Goal: Find specific page/section: Find specific page/section

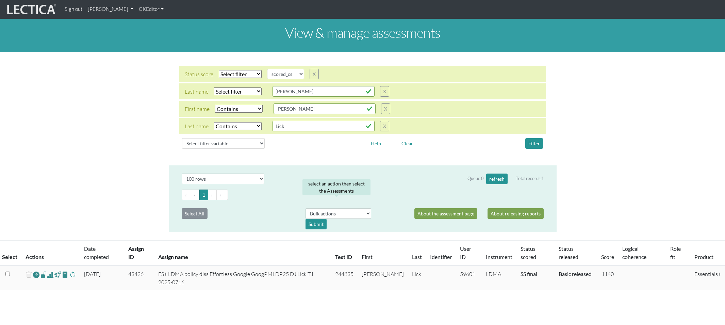
select select
select select "scored_cs"
select select "icontains"
select select "100"
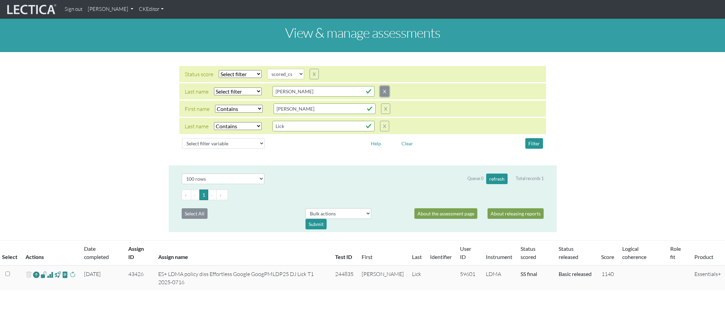
click at [380, 87] on button "X" at bounding box center [384, 91] width 9 height 11
select select "icontains"
type input "[PERSON_NAME]"
type input "Lick"
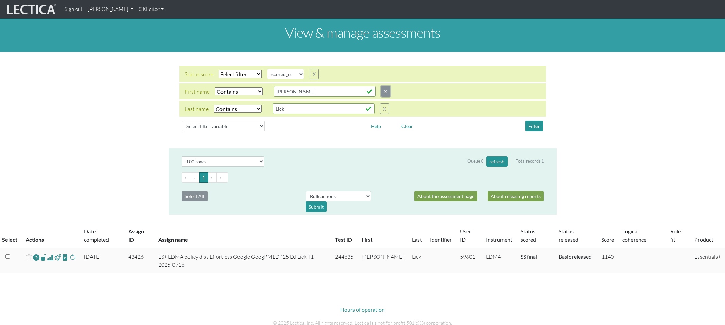
click at [381, 87] on button "X" at bounding box center [385, 91] width 9 height 11
type input "Lick"
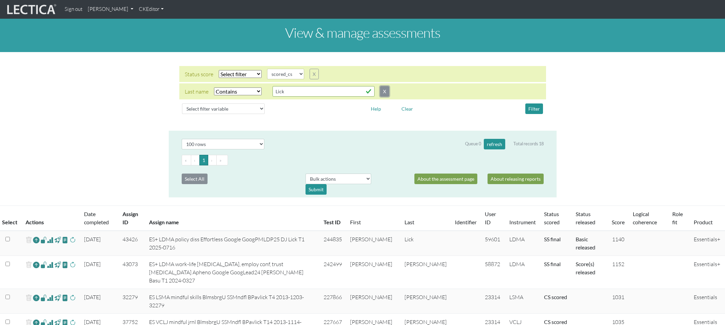
click at [380, 87] on button "X" at bounding box center [384, 91] width 9 height 11
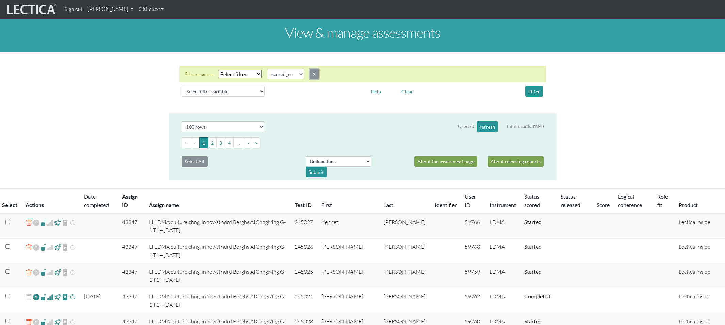
click at [310, 69] on button "X" at bounding box center [314, 74] width 9 height 11
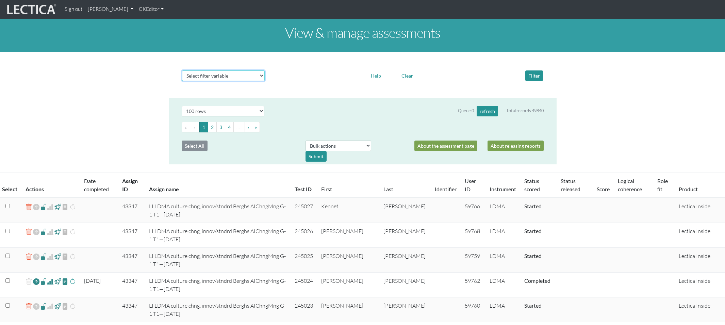
click at [220, 70] on select "Select filter variable Assignment name Assignment ID Clarity persuasive Clarity…" at bounding box center [223, 75] width 83 height 11
select select "assignment__name"
click at [182, 81] on select "Select filter variable Assignment name Assignment ID Clarity persuasive Clarity…" at bounding box center [223, 75] width 83 height 11
select select
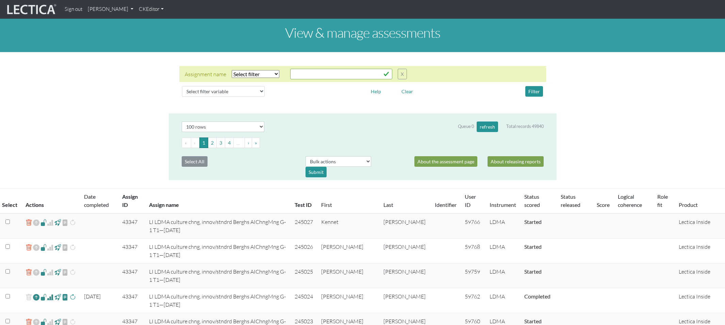
click at [247, 70] on select "Select filter Equals Does not equal Contains Does not contain Starts with Ends …" at bounding box center [256, 74] width 48 height 8
select select "icontains"
click at [232, 70] on select "Select filter Equals Does not equal Contains Does not contain Starts with Ends …" at bounding box center [256, 74] width 48 height 8
click at [300, 69] on input "text" at bounding box center [341, 74] width 102 height 11
click at [534, 86] on button "Filter" at bounding box center [535, 91] width 18 height 11
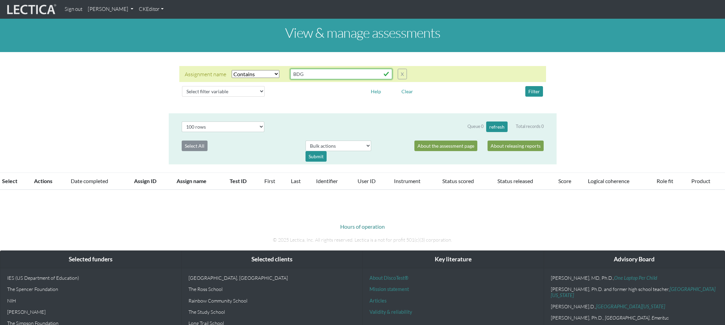
click at [297, 69] on input "BDG" at bounding box center [341, 74] width 102 height 11
drag, startPoint x: 298, startPoint y: 69, endPoint x: 283, endPoint y: 69, distance: 14.6
click at [290, 69] on input "BDG" at bounding box center [341, 74] width 102 height 11
click at [535, 87] on button "Filter" at bounding box center [535, 91] width 18 height 11
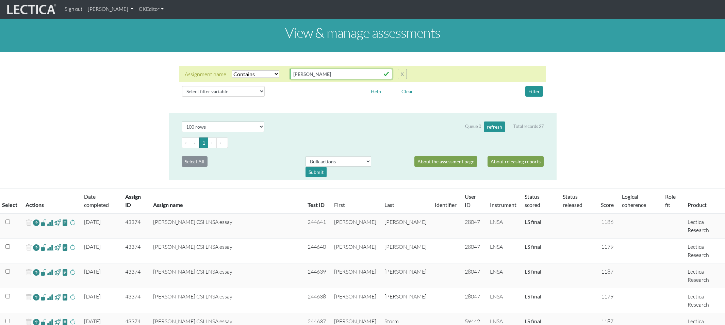
click at [297, 70] on input "[PERSON_NAME]" at bounding box center [341, 74] width 102 height 11
type input "b"
click at [444, 93] on div "Select filter variable Assignment name Assignment ID Clarity persuasive Clarity…" at bounding box center [362, 91] width 367 height 16
click at [319, 71] on input "BGD" at bounding box center [341, 74] width 102 height 11
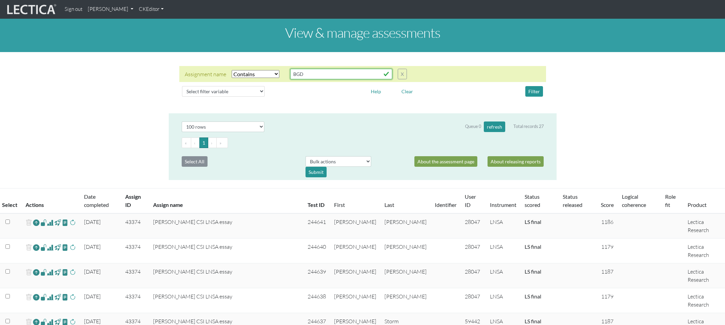
type input "BGDFaith G-Faith02"
click at [536, 86] on button "Filter" at bounding box center [535, 91] width 18 height 11
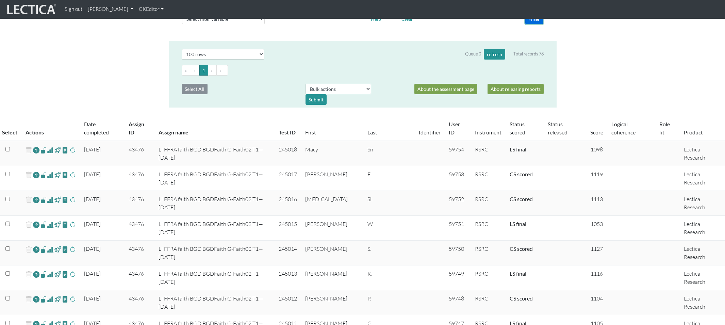
scroll to position [76, 0]
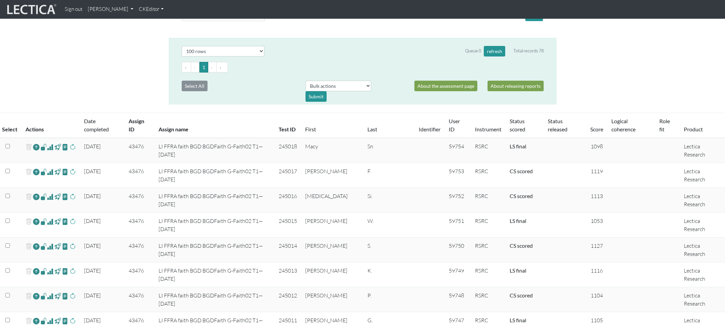
click at [591, 126] on link "Score" at bounding box center [597, 129] width 13 height 6
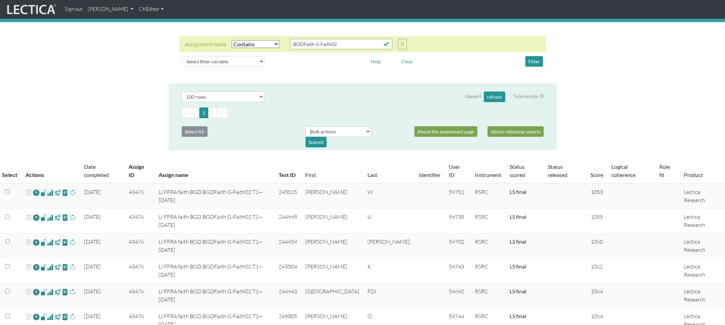
scroll to position [0, 0]
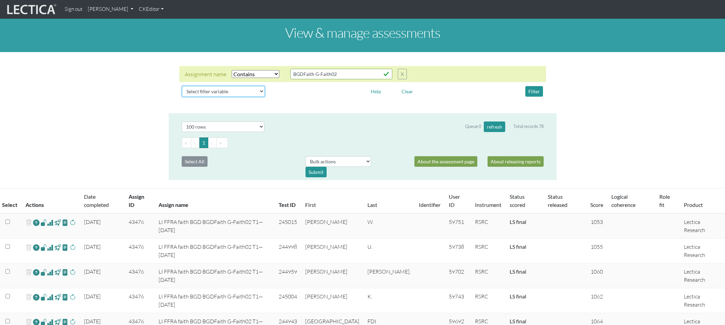
click at [239, 86] on select "Select filter variable Assignment name Assignment ID Clarity persuasive Clarity…" at bounding box center [223, 91] width 83 height 11
select select "status_score"
click at [182, 97] on select "Select filter variable Assignment name Assignment ID Clarity persuasive Clarity…" at bounding box center [223, 91] width 83 height 11
select select
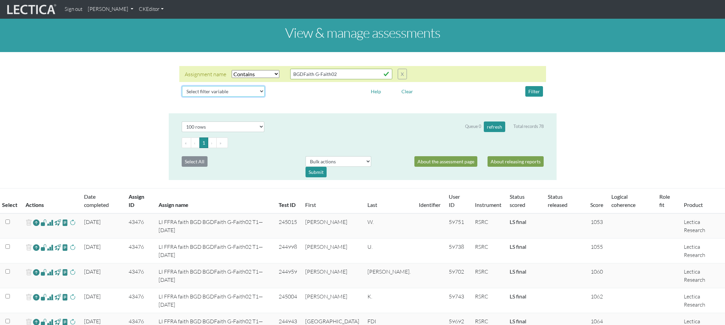
select select
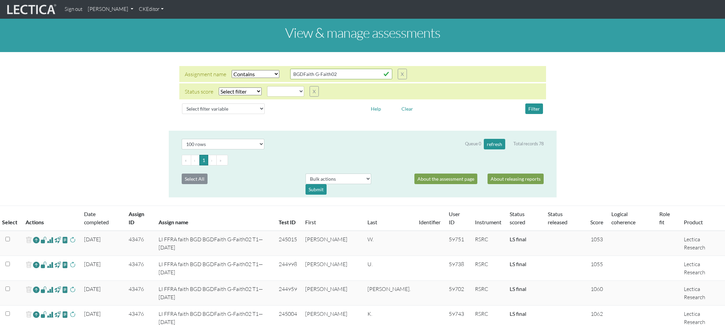
click at [233, 87] on select "Select filter Equals Does not equal" at bounding box center [240, 91] width 43 height 8
select select "iexact"
click at [219, 87] on select "Select filter Equals Does not equal" at bounding box center [240, 91] width 43 height 8
click at [277, 86] on select "completed created finalized_cs finalized_ls finalized_ss scored_cs started unsc…" at bounding box center [285, 91] width 37 height 11
select select "scored_cs"
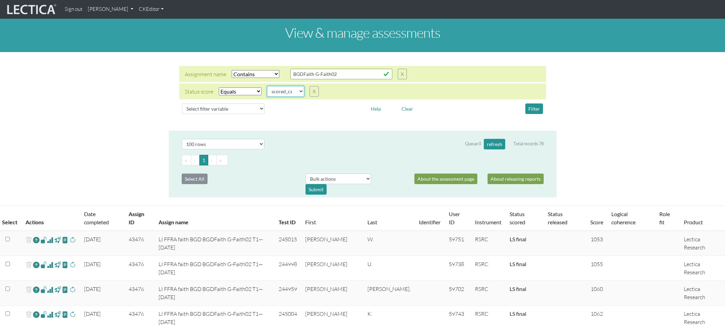
click at [267, 86] on select "completed created finalized_cs finalized_ls finalized_ss scored_cs started unsc…" at bounding box center [285, 91] width 37 height 11
click at [534, 103] on button "Filter" at bounding box center [535, 108] width 18 height 11
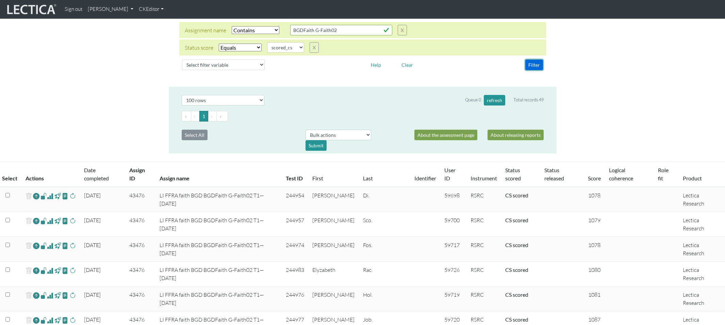
scroll to position [57, 0]
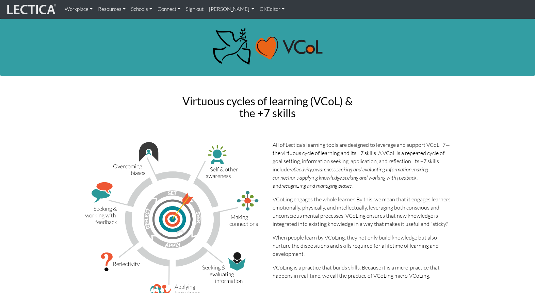
click at [213, 12] on link "[PERSON_NAME]" at bounding box center [231, 9] width 51 height 13
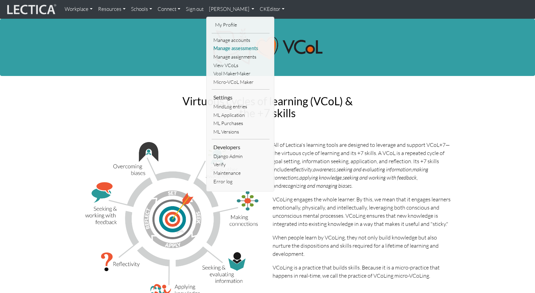
click at [217, 45] on link "Manage assessments" at bounding box center [241, 48] width 58 height 9
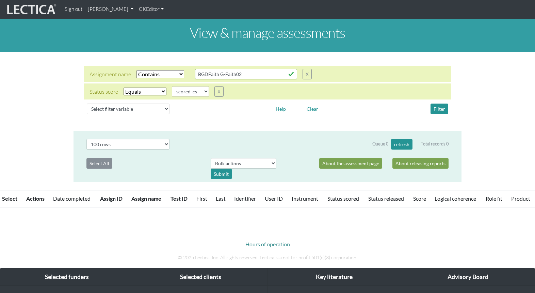
select select "icontains"
select select "scored_cs"
select select "100"
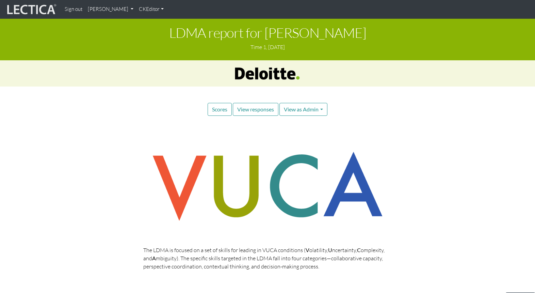
click at [105, 9] on link "[PERSON_NAME]" at bounding box center [110, 9] width 51 height 13
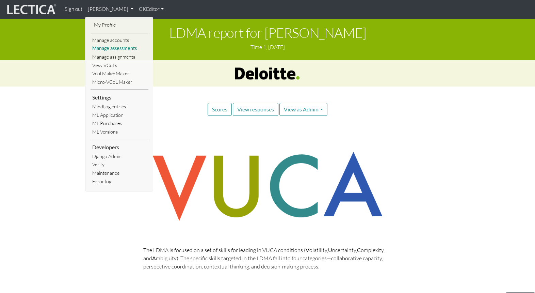
click at [112, 48] on link "Manage assessments" at bounding box center [120, 48] width 58 height 9
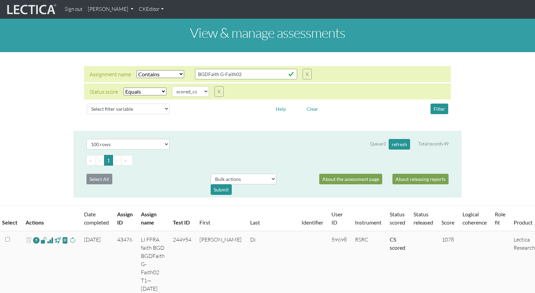
select select "icontains"
select select "scored_cs"
select select "100"
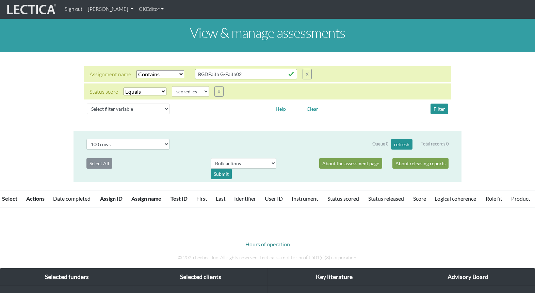
select select "icontains"
select select "scored_cs"
select select "100"
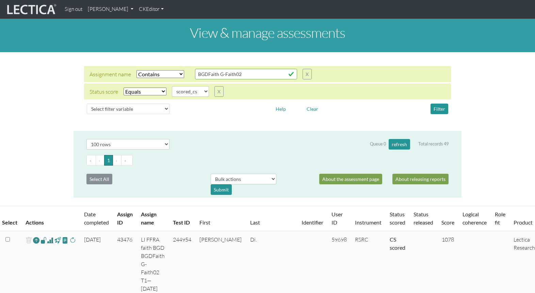
click at [47, 236] on span at bounding box center [50, 240] width 6 height 8
